Goal: Navigation & Orientation: Find specific page/section

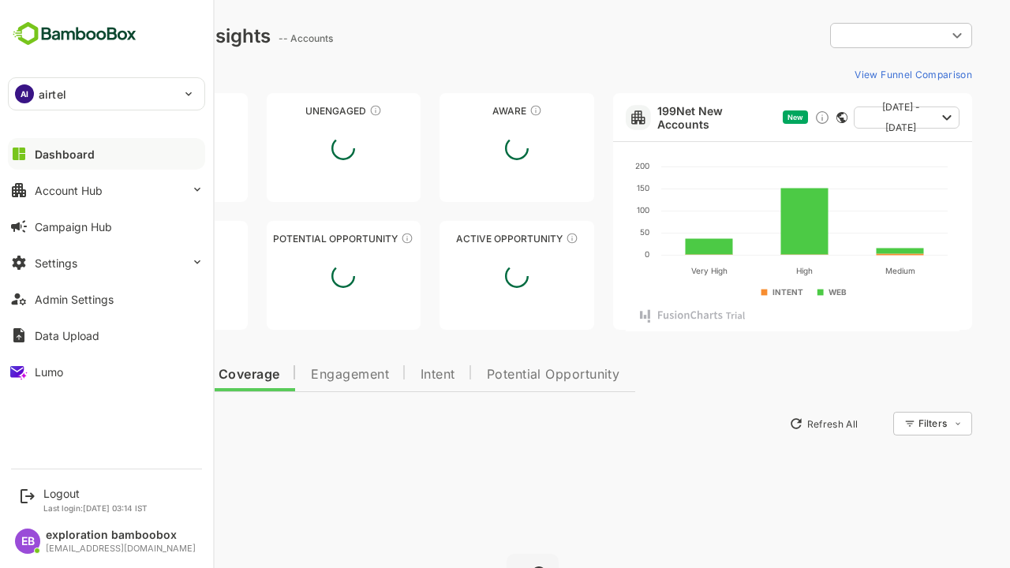
type input "**********"
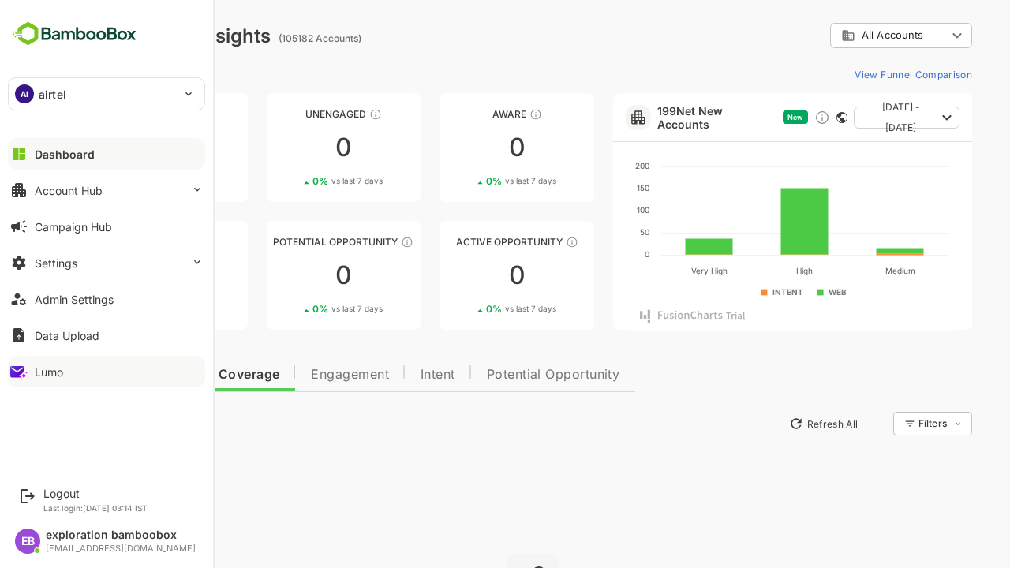
click at [194, 373] on div at bounding box center [197, 371] width 13 height 13
